Goal: Use online tool/utility: Utilize a website feature to perform a specific function

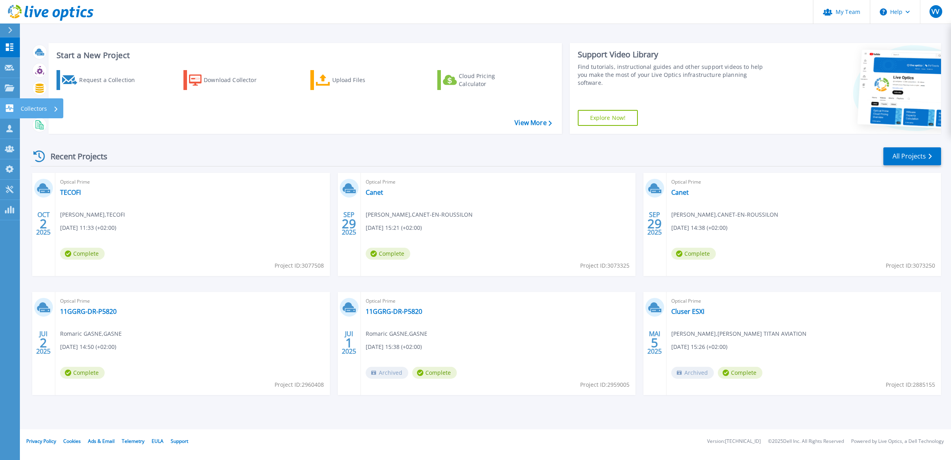
click at [7, 109] on icon at bounding box center [10, 108] width 8 height 8
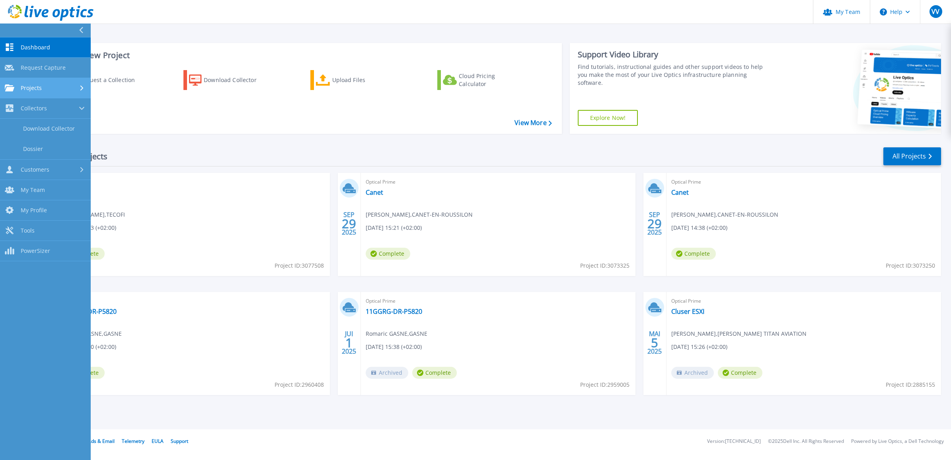
click at [48, 88] on div "Projects" at bounding box center [45, 87] width 81 height 7
click at [48, 123] on link "Upload SIOKIT & Files" at bounding box center [45, 129] width 91 height 20
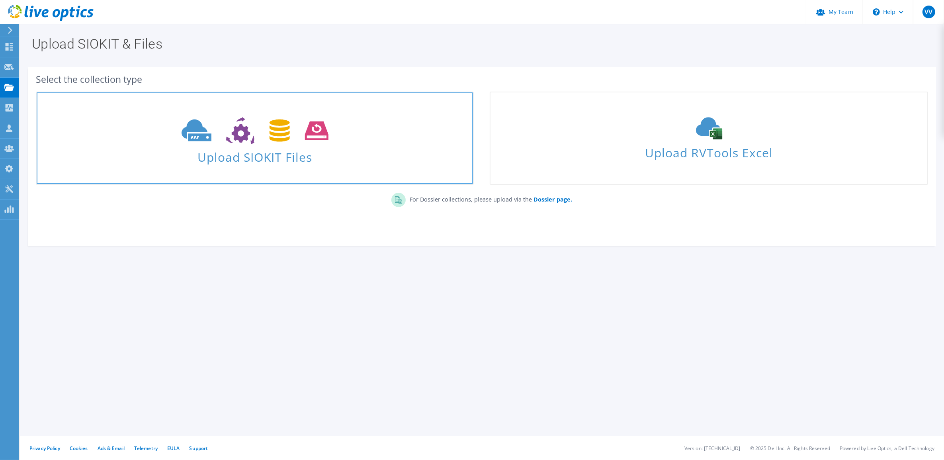
click at [242, 163] on span "Upload SIOKIT Files" at bounding box center [255, 154] width 436 height 17
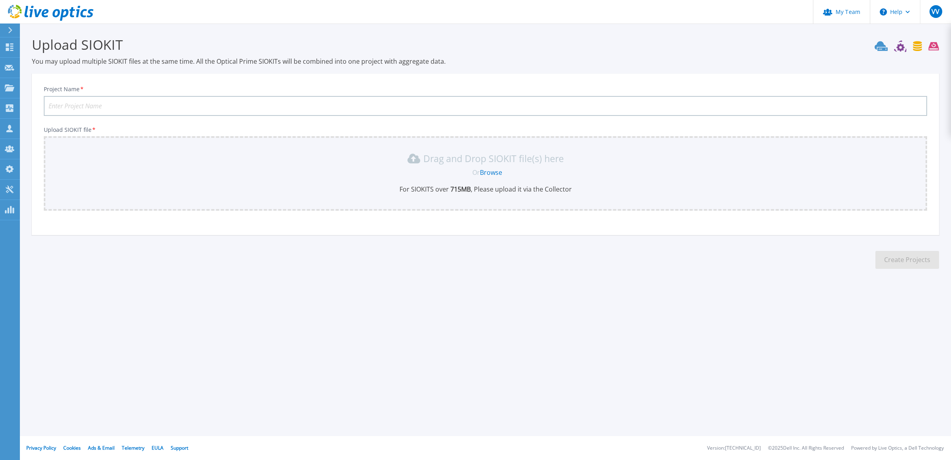
click at [162, 101] on input "Project Name *" at bounding box center [486, 106] width 884 height 20
type input "M"
click at [48, 103] on input "AIRIE DE CANET" at bounding box center [486, 106] width 884 height 20
type input "[GEOGRAPHIC_DATA]"
click at [494, 176] on div "Drag and Drop SIOKIT file(s) here Or Browse For SIOKITS over 715 MB , Please up…" at bounding box center [486, 172] width 874 height 41
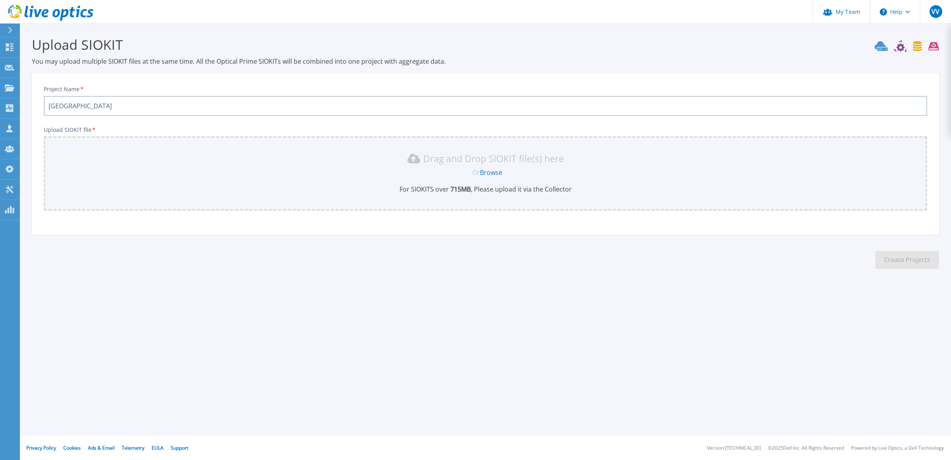
click at [498, 172] on link "Browse" at bounding box center [491, 172] width 22 height 9
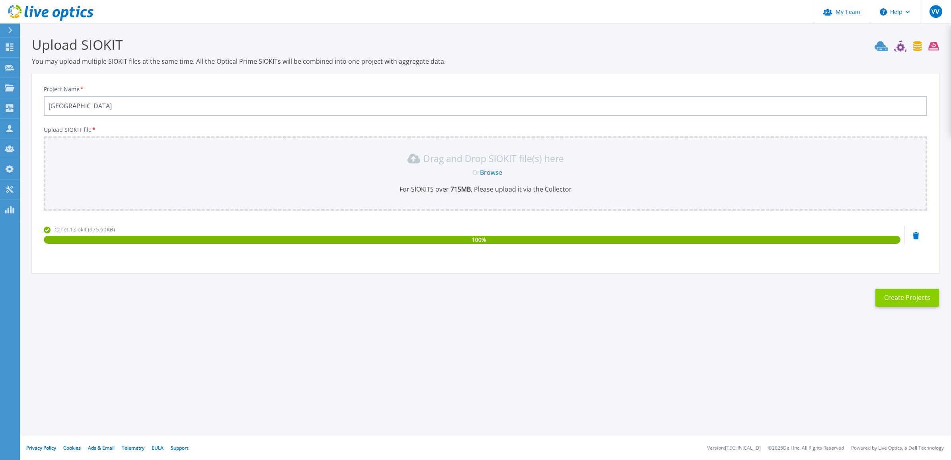
click at [897, 296] on button "Create Projects" at bounding box center [908, 298] width 64 height 18
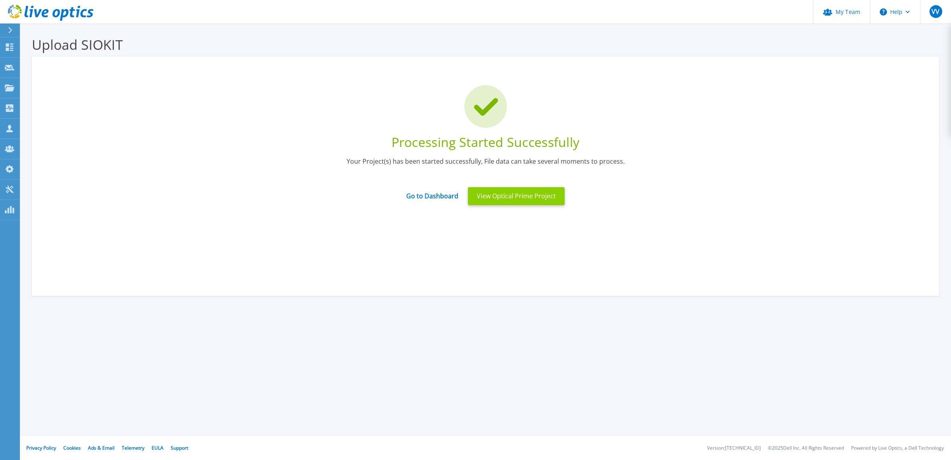
click at [506, 196] on button "View Optical Prime Project" at bounding box center [516, 196] width 97 height 18
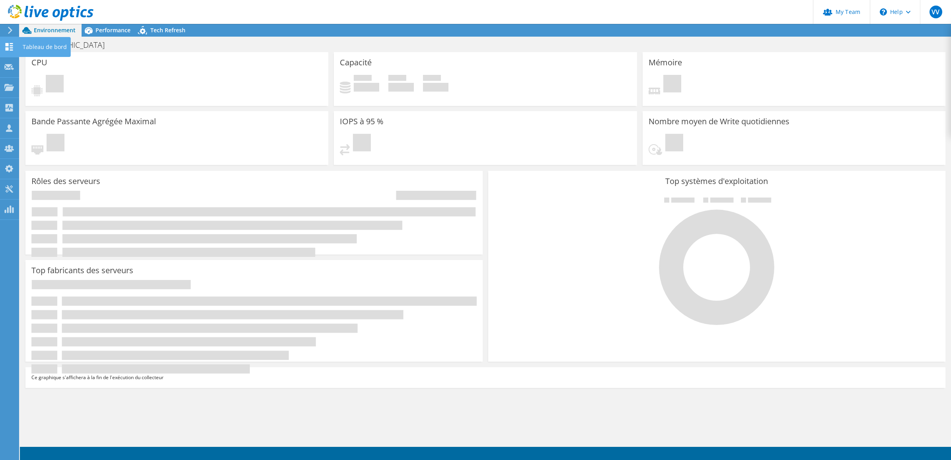
click at [11, 47] on icon at bounding box center [9, 47] width 10 height 8
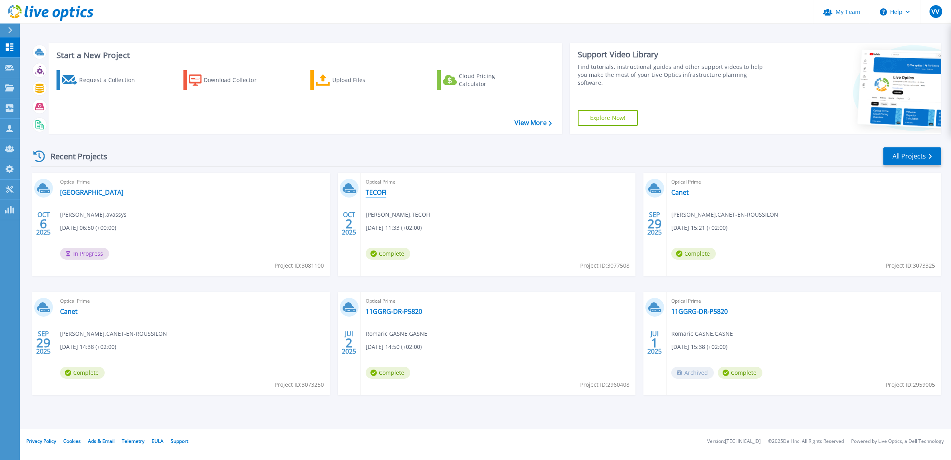
click at [380, 192] on link "TECOFI" at bounding box center [376, 192] width 21 height 8
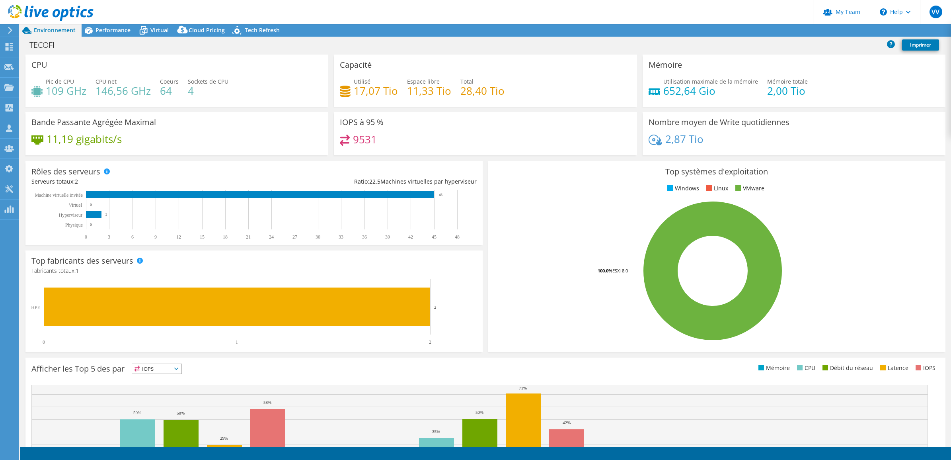
select select "USD"
click at [101, 30] on span "Performance" at bounding box center [113, 30] width 35 height 8
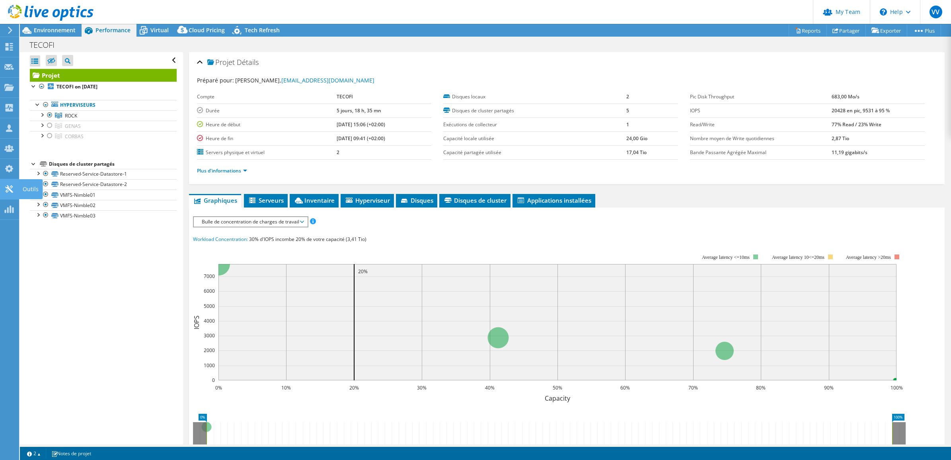
click at [8, 185] on use at bounding box center [9, 189] width 8 height 8
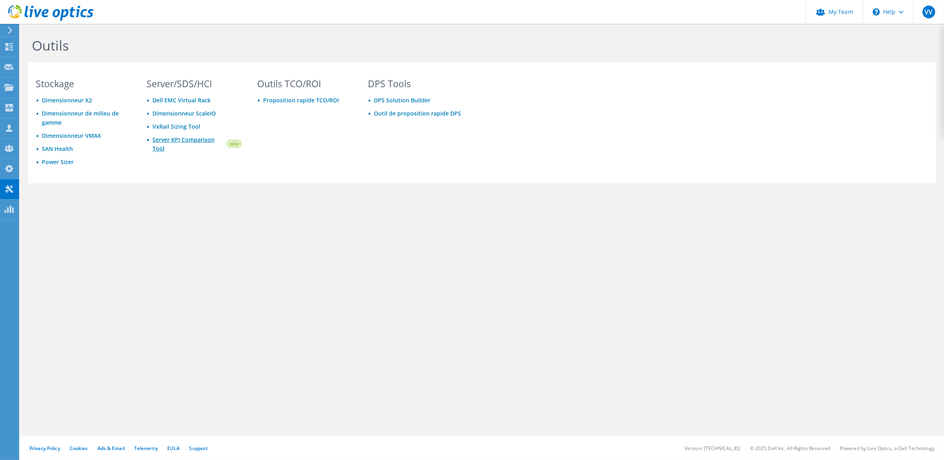
click at [170, 140] on link "Server KPI Comparison Tool" at bounding box center [188, 144] width 72 height 18
click at [10, 46] on icon at bounding box center [9, 47] width 10 height 8
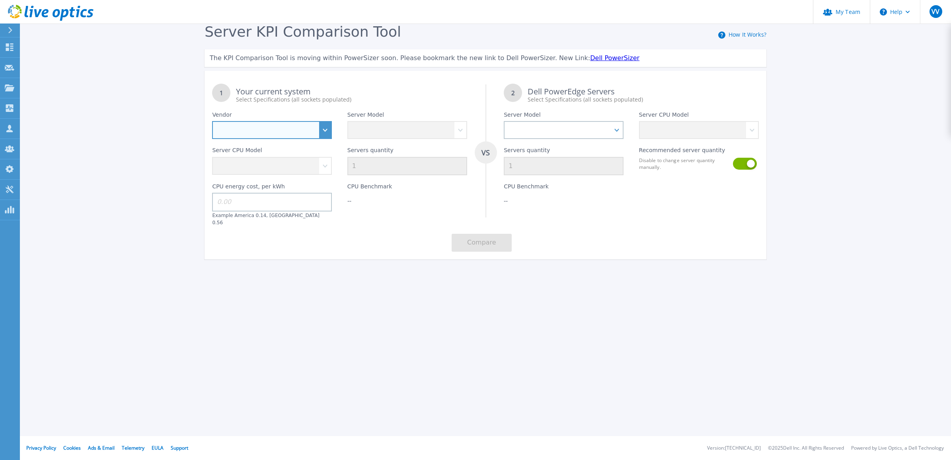
click at [325, 128] on select "Dell HPE Lenovo Supermicro" at bounding box center [272, 130] width 120 height 18
select select "HPE"
click at [212, 121] on select "Dell HPE Lenovo Supermicro" at bounding box center [272, 130] width 120 height 18
click at [376, 136] on select "Cloudline CL3150 Compute Scale-up Server 3200 DL110 DL145 DL20 DL320 DL325 DL34…" at bounding box center [407, 130] width 120 height 18
select select "DL325"
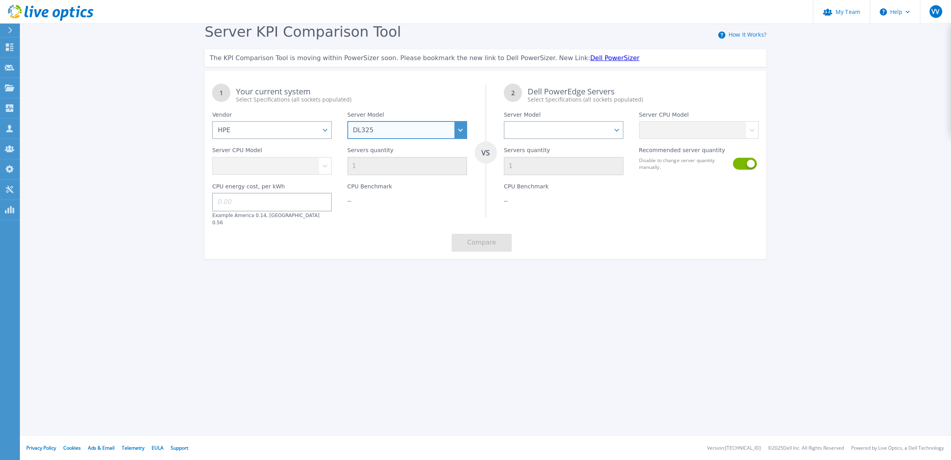
click at [347, 121] on select "Cloudline CL3150 Compute Scale-up Server 3200 DL110 DL145 DL20 DL320 DL325 DL34…" at bounding box center [407, 130] width 120 height 18
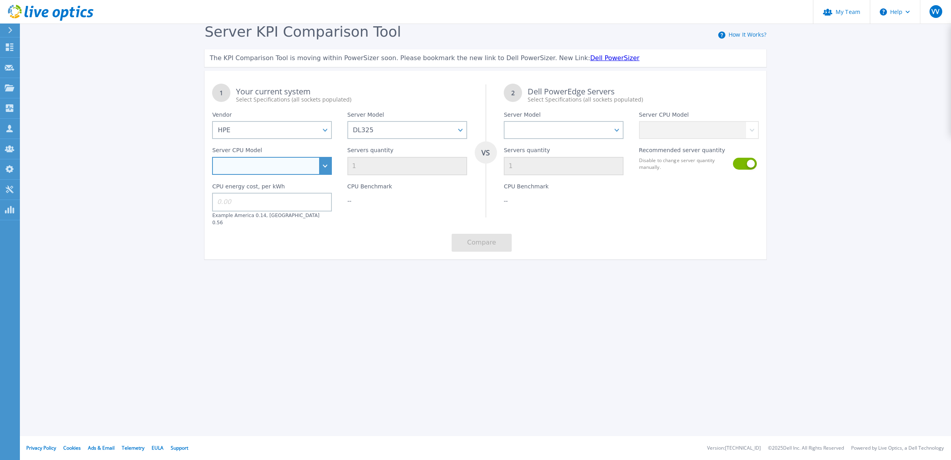
click at [318, 170] on select "AMD EPYC 9355P 3.55GHz AMD EPYC 9335 3GHz AMD EPYC 9135 3.65GHz AMD EPYC 9455P …" at bounding box center [272, 166] width 120 height 18
select select "335609"
click at [212, 158] on select "AMD EPYC 9355P 3.55GHz AMD EPYC 9335 3GHz AMD EPYC 9135 3.65GHz AMD EPYC 9455P …" at bounding box center [272, 166] width 120 height 18
click at [298, 200] on input at bounding box center [272, 202] width 120 height 18
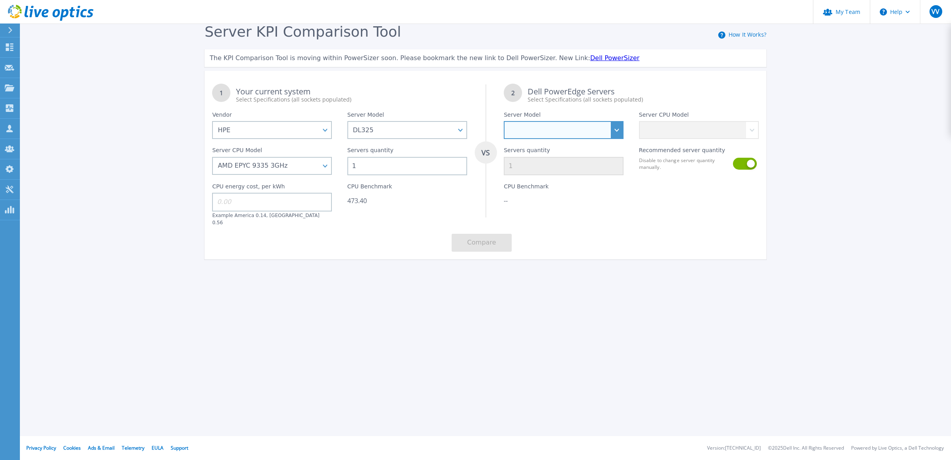
click at [615, 129] on select "PowerEdge C6520 PowerEdge C6525 PowerEdge HS5610 PowerEdge HS5620 PowerEdge R24…" at bounding box center [564, 130] width 120 height 18
click at [438, 184] on div "CPU Benchmark 473.40" at bounding box center [407, 200] width 135 height 51
click at [295, 196] on input at bounding box center [272, 202] width 120 height 18
type input "0.56"
click at [404, 170] on input "1" at bounding box center [407, 166] width 120 height 18
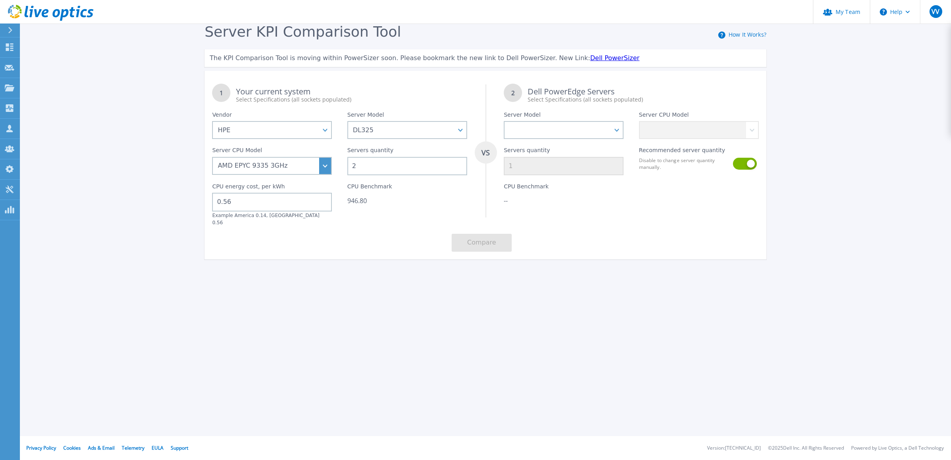
drag, startPoint x: 369, startPoint y: 164, endPoint x: 326, endPoint y: 160, distance: 42.8
click at [326, 161] on div "1 Your current system Select Specifications (all sockets populated) VS 2 Dell P…" at bounding box center [486, 167] width 562 height 183
type input "3"
click at [608, 133] on select "PowerEdge C6520 PowerEdge C6525 PowerEdge HS5610 PowerEdge HS5620 PowerEdge R24…" at bounding box center [564, 130] width 120 height 18
click at [504, 121] on select "PowerEdge C6520 PowerEdge C6525 PowerEdge HS5610 PowerEdge HS5620 PowerEdge R24…" at bounding box center [564, 130] width 120 height 18
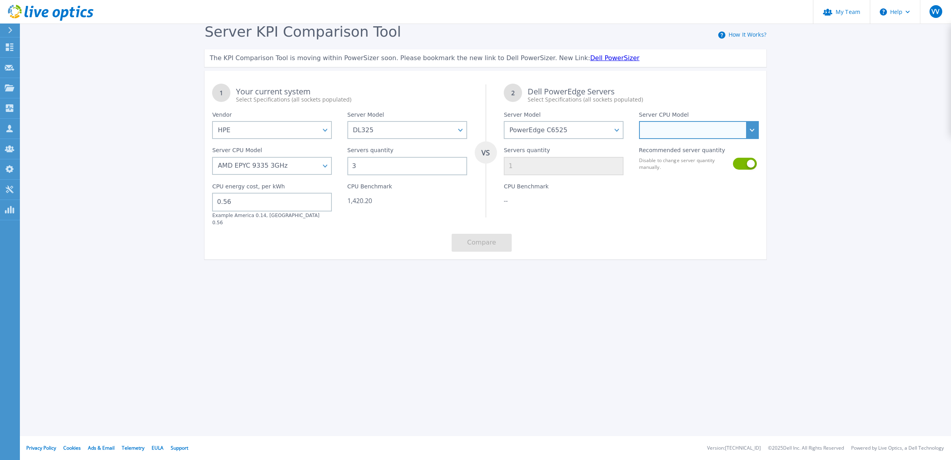
click at [698, 129] on select "AMD EPYC 7443P 2.85GHz AMD EPYC 7642 2.3GHz AMD EPYC 7763 2.45GHz AMD EPYC 7262…" at bounding box center [699, 130] width 120 height 18
click at [550, 124] on select "PowerEdge C6520 PowerEdge C6525 PowerEdge HS5610 PowerEdge HS5620 PowerEdge R24…" at bounding box center [564, 130] width 120 height 18
click at [504, 121] on select "PowerEdge C6520 PowerEdge C6525 PowerEdge HS5610 PowerEdge HS5620 PowerEdge R24…" at bounding box center [564, 130] width 120 height 18
click at [683, 122] on select "Intel Xeon Bronze 3408U 1.8GHz Intel Xeon Silver 4410Y 2GHz Intel Xeon Silver 4…" at bounding box center [699, 130] width 120 height 18
click at [583, 125] on select "PowerEdge C6520 PowerEdge C6525 PowerEdge HS5610 PowerEdge HS5620 PowerEdge R24…" at bounding box center [564, 130] width 120 height 18
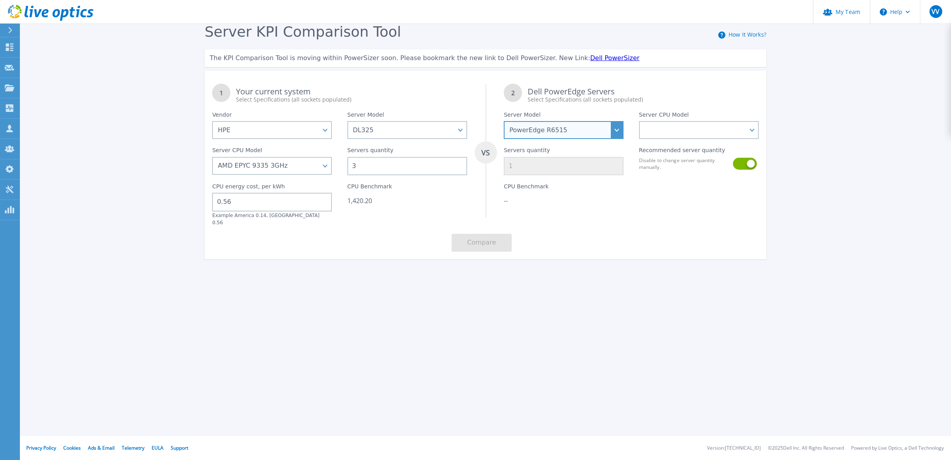
click at [504, 121] on select "PowerEdge C6520 PowerEdge C6525 PowerEdge HS5610 PowerEdge HS5620 PowerEdge R24…" at bounding box center [564, 130] width 120 height 18
click at [663, 129] on select "AMD EPYC 7262 3.2GHz AMD EPYC 7302P 3GHz AMD EPYC 7402P 2.8GHz AMD EPYC 7452 2.…" at bounding box center [699, 130] width 120 height 18
click at [562, 114] on div "Server Model PowerEdge C6520 PowerEdge C6525 PowerEdge HS5610 PowerEdge HS5620 …" at bounding box center [563, 120] width 135 height 35
click at [570, 138] on select "PowerEdge C6520 PowerEdge C6525 PowerEdge HS5610 PowerEdge HS5620 PowerEdge R24…" at bounding box center [564, 130] width 120 height 18
click at [504, 121] on select "PowerEdge C6520 PowerEdge C6525 PowerEdge HS5610 PowerEdge HS5620 PowerEdge R24…" at bounding box center [564, 130] width 120 height 18
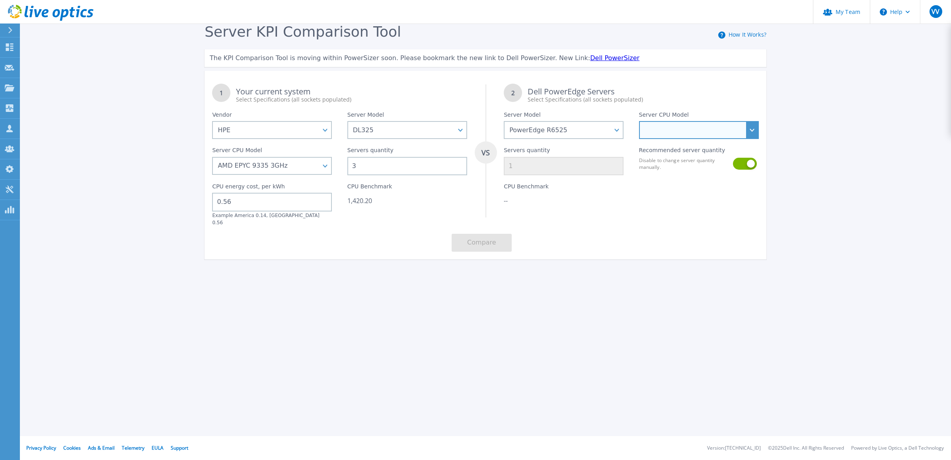
click at [650, 138] on select "AMD EPYC 7452 2.35GHz AMD EPYC 7252 3.1GHz AMD EPYC 7302 3GHz AMD EPYC 7313 3GH…" at bounding box center [699, 130] width 120 height 18
click at [594, 124] on select "PowerEdge C6520 PowerEdge C6525 PowerEdge HS5610 PowerEdge HS5620 PowerEdge R24…" at bounding box center [564, 130] width 120 height 18
click at [504, 121] on select "PowerEdge C6520 PowerEdge C6525 PowerEdge HS5610 PowerEdge HS5620 PowerEdge R24…" at bounding box center [564, 130] width 120 height 18
click at [578, 127] on select "PowerEdge C6520 PowerEdge C6525 PowerEdge HS5610 PowerEdge HS5620 PowerEdge R24…" at bounding box center [564, 130] width 120 height 18
click at [566, 124] on select "PowerEdge C6520 PowerEdge C6525 PowerEdge HS5610 PowerEdge HS5620 PowerEdge R24…" at bounding box center [564, 130] width 120 height 18
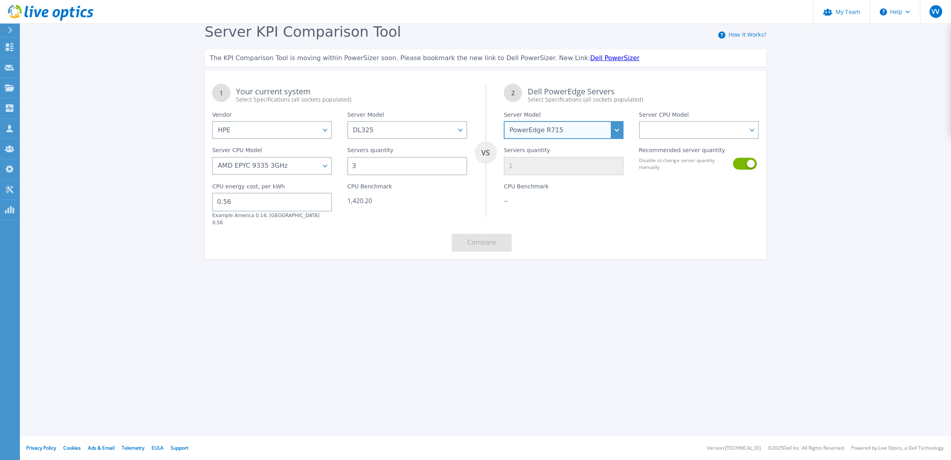
click at [504, 121] on select "PowerEdge C6520 PowerEdge C6525 PowerEdge HS5610 PowerEdge HS5620 PowerEdge R24…" at bounding box center [564, 130] width 120 height 18
click at [665, 128] on select "AMD EPYC 6128 2GHz AMD EPYC 6134 2.3GHz AMD EPYC 6136 2.4GHz AMD EPYC 6140 2.6G…" at bounding box center [699, 130] width 120 height 18
click at [591, 129] on select "PowerEdge C6520 PowerEdge C6525 PowerEdge HS5610 PowerEdge HS5620 PowerEdge R24…" at bounding box center [564, 130] width 120 height 18
select select "PowerEdge R7715"
click at [504, 121] on select "PowerEdge C6520 PowerEdge C6525 PowerEdge HS5610 PowerEdge HS5620 PowerEdge R24…" at bounding box center [564, 130] width 120 height 18
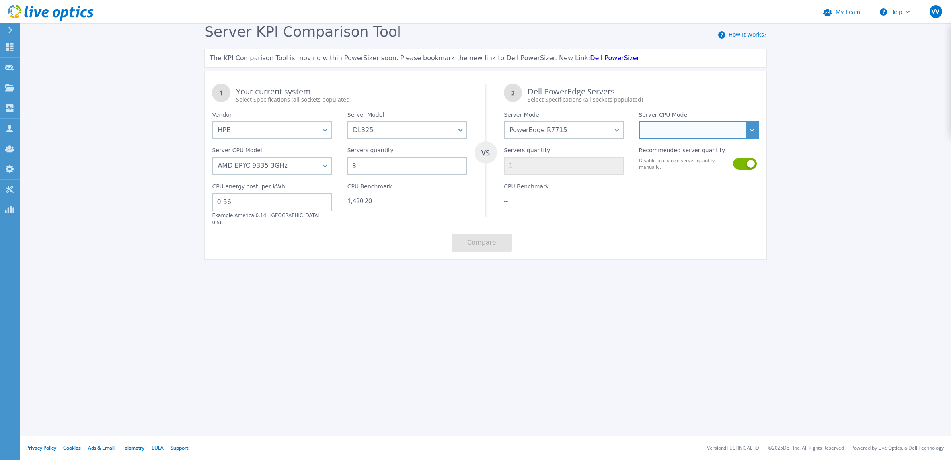
click at [694, 123] on select "AMD EPYC 9135 3.65GHz AMD EPYC 9355P 3.55GHz AMD EPYC 9575F 3.3GHz AMD EPYC 901…" at bounding box center [699, 130] width 120 height 18
select select "336320"
click at [639, 121] on select "AMD EPYC 9135 3.65GHz AMD EPYC 9355P 3.55GHz AMD EPYC 9575F 3.3GHz AMD EPYC 901…" at bounding box center [699, 130] width 120 height 18
type input "3"
click at [492, 234] on button "Compare" at bounding box center [482, 243] width 60 height 18
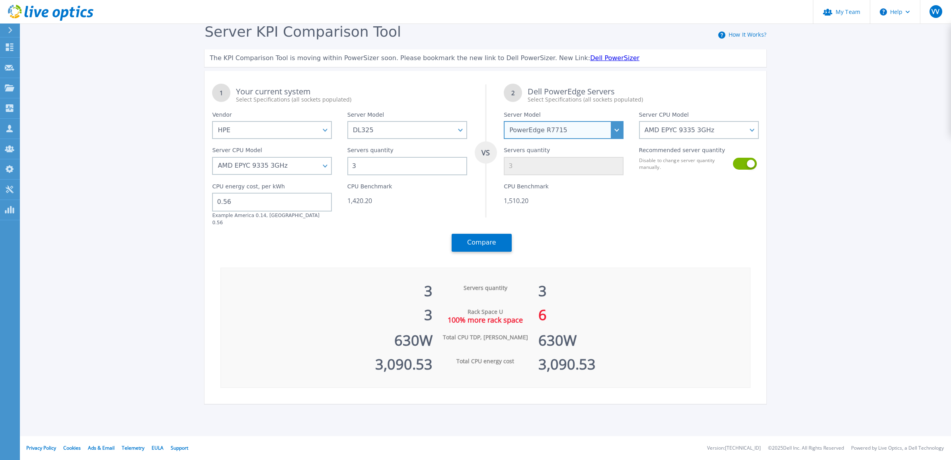
click at [620, 133] on select "PowerEdge C6520 PowerEdge C6525 PowerEdge HS5610 PowerEdge HS5620 PowerEdge R24…" at bounding box center [564, 130] width 120 height 18
select select "PowerEdge R740"
click at [504, 121] on select "PowerEdge C6520 PowerEdge C6525 PowerEdge HS5610 PowerEdge HS5620 PowerEdge R24…" at bounding box center [564, 130] width 120 height 18
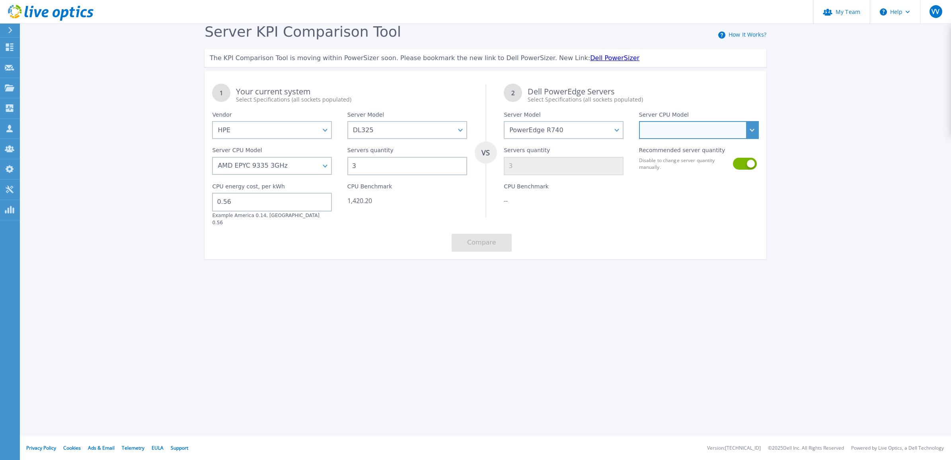
click at [649, 136] on select "Intel Xeon Silver 4108 1.8GHz Intel Xeon Silver 4214 2.2GHz Intel Xeon Silver 4…" at bounding box center [699, 130] width 120 height 18
select select "334127"
click at [639, 121] on select "Intel Xeon Silver 4108 1.8GHz Intel Xeon Silver 4214 2.2GHz Intel Xeon Silver 4…" at bounding box center [699, 130] width 120 height 18
type input "20"
click at [483, 236] on button "Compare" at bounding box center [482, 243] width 60 height 18
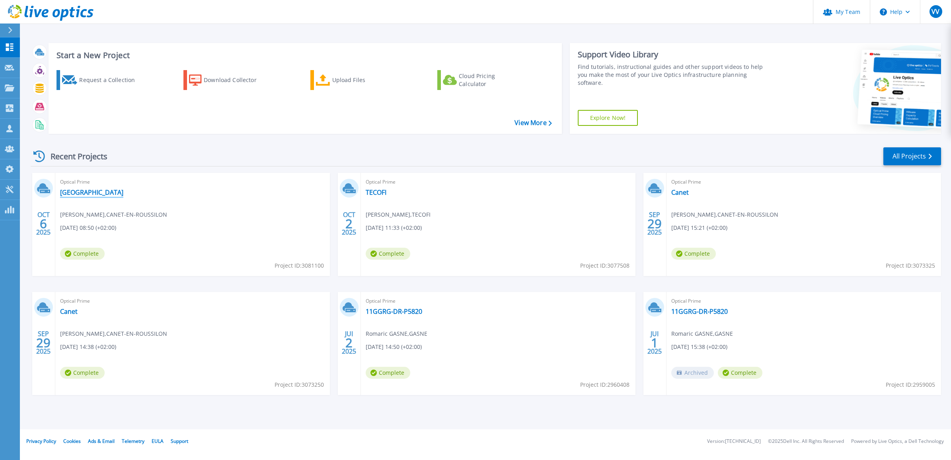
click at [83, 194] on link "[GEOGRAPHIC_DATA]" at bounding box center [91, 192] width 63 height 8
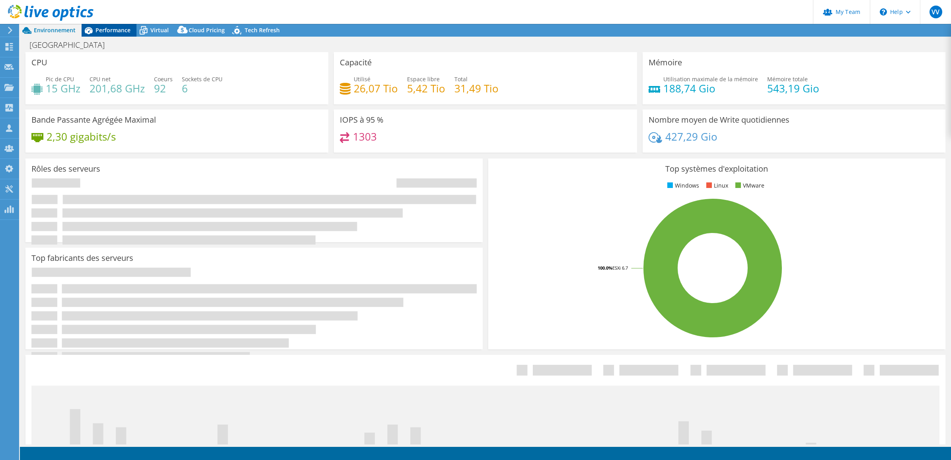
click at [112, 29] on span "Performance" at bounding box center [113, 30] width 35 height 8
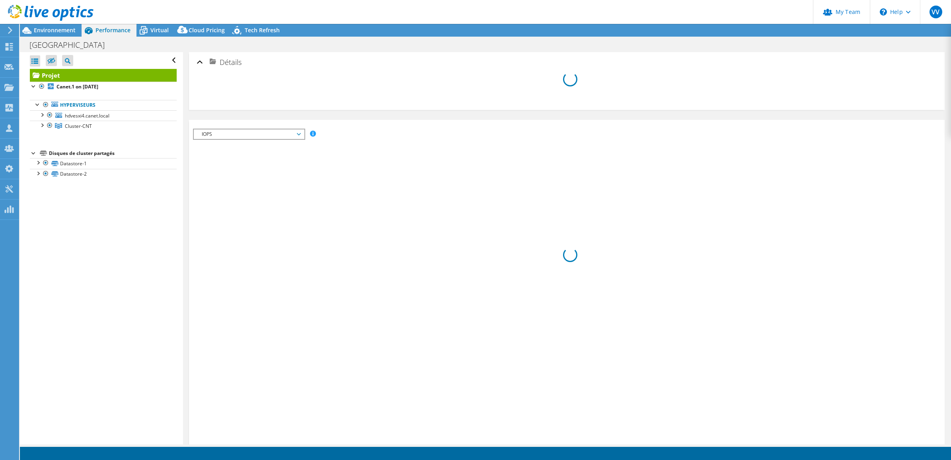
select select "USD"
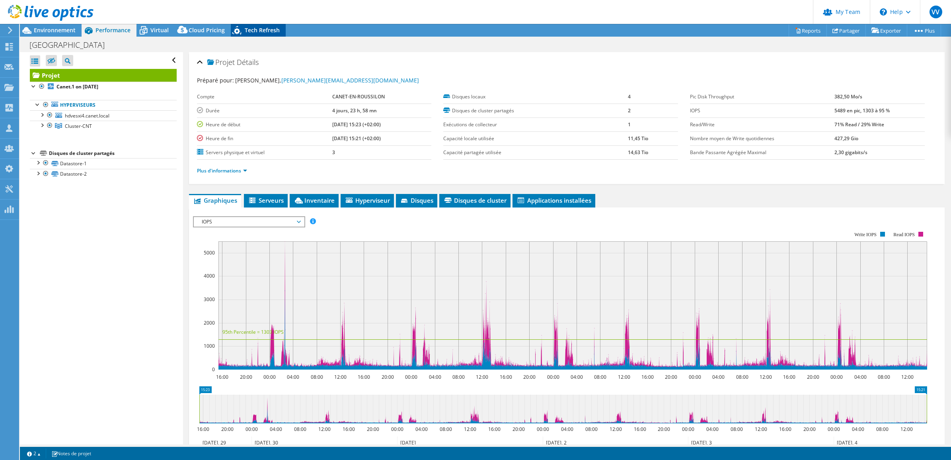
click at [251, 30] on span "Tech Refresh" at bounding box center [262, 30] width 35 height 8
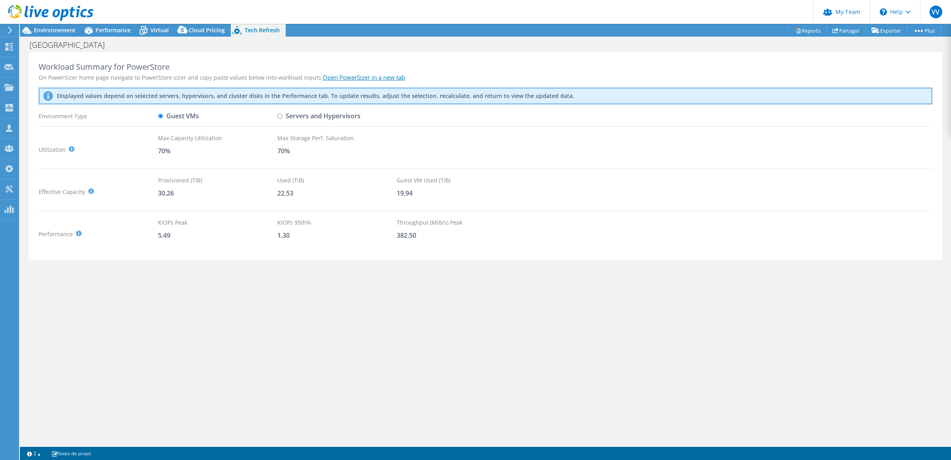
click at [281, 114] on input "Servers and Hypervisors" at bounding box center [279, 115] width 5 height 5
radio input "true"
click at [163, 30] on span "Virtual" at bounding box center [159, 30] width 18 height 8
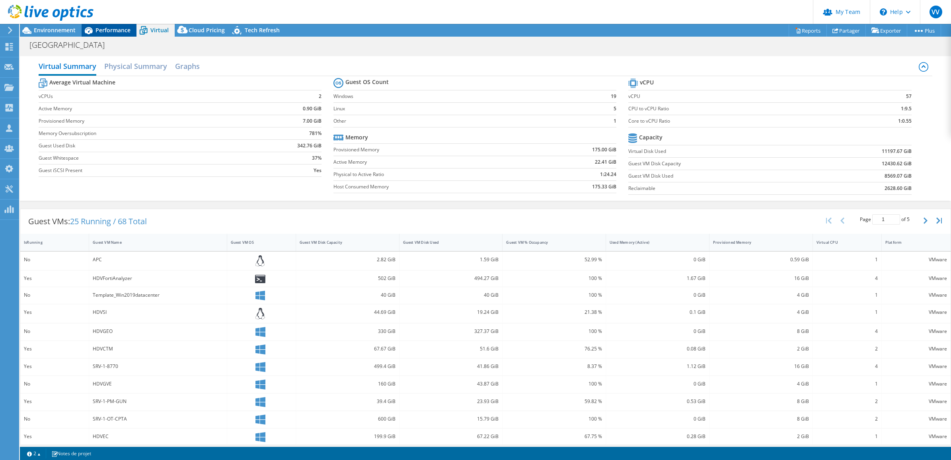
click at [114, 36] on div "Performance" at bounding box center [109, 30] width 55 height 13
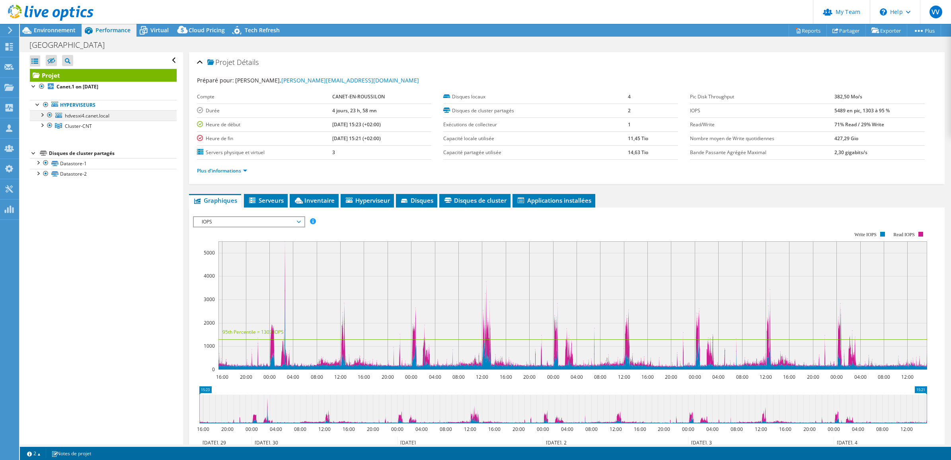
click at [50, 113] on div at bounding box center [50, 115] width 8 height 10
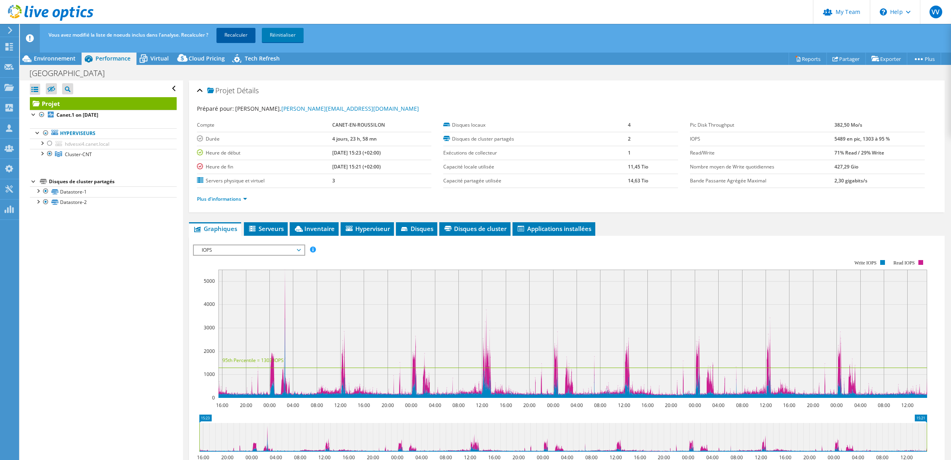
click at [241, 31] on link "Recalculer" at bounding box center [236, 35] width 39 height 14
click at [156, 60] on span "Virtual" at bounding box center [159, 59] width 18 height 8
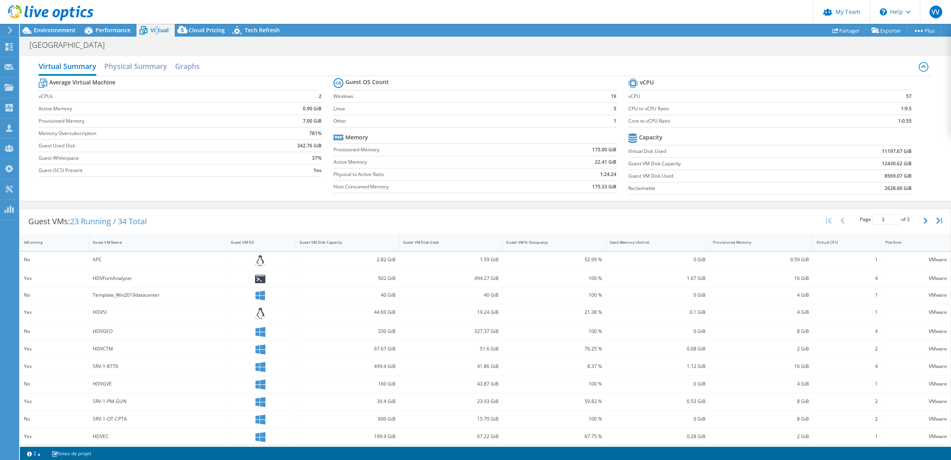
radio input "true"
radio input "false"
